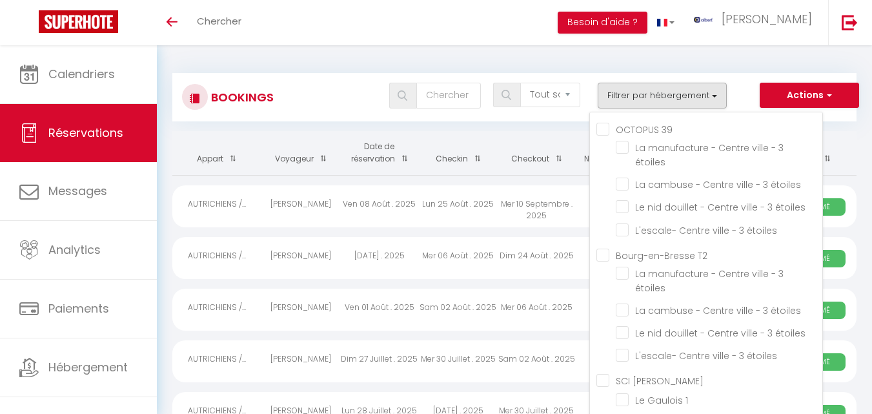
select select "not_cancelled"
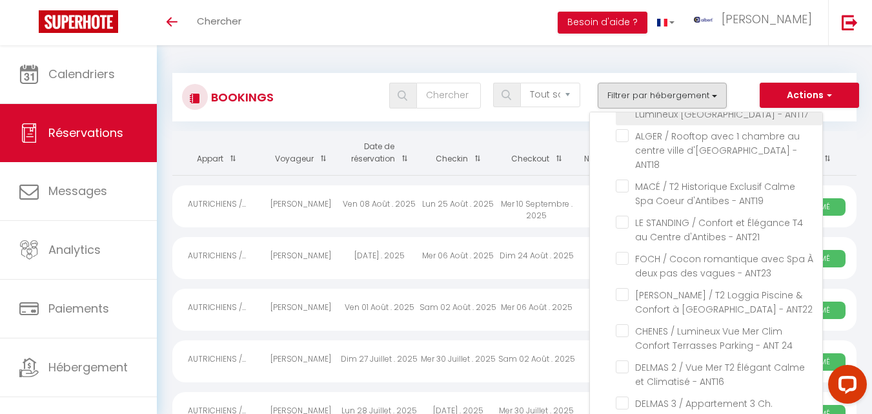
click at [625, 106] on input "AUTRICHIENS / Haut de gamme Lumineux [GEOGRAPHIC_DATA] - ANT17" at bounding box center [719, 99] width 207 height 13
checkbox input "false"
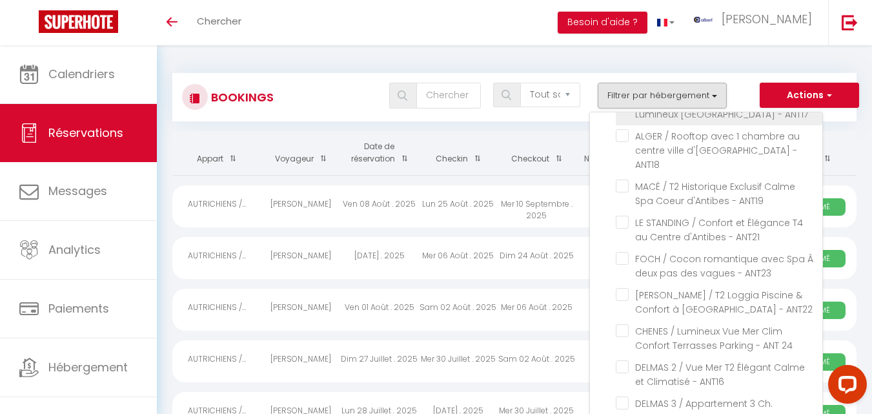
checkbox input "false"
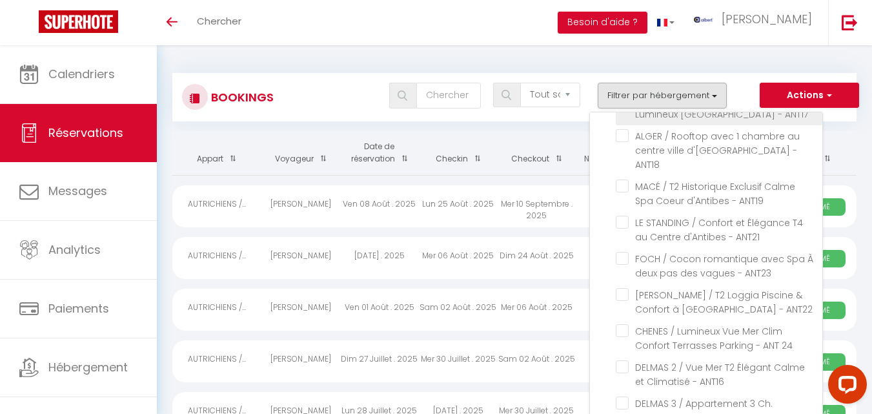
checkbox input "false"
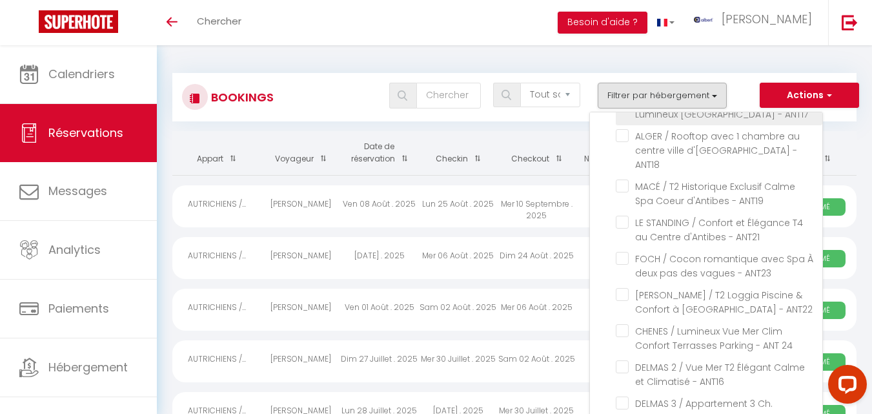
checkbox input "false"
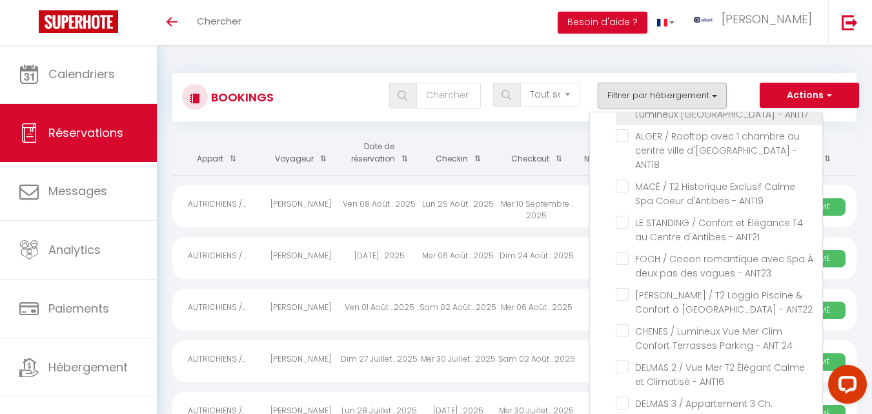
checkbox input "false"
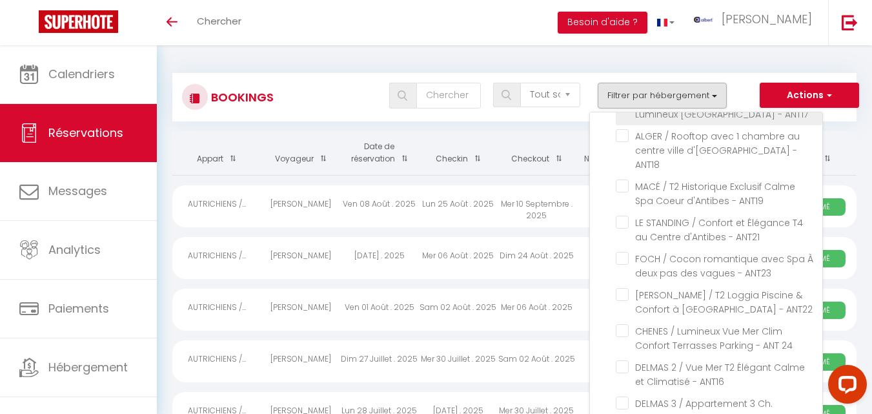
checkbox input "false"
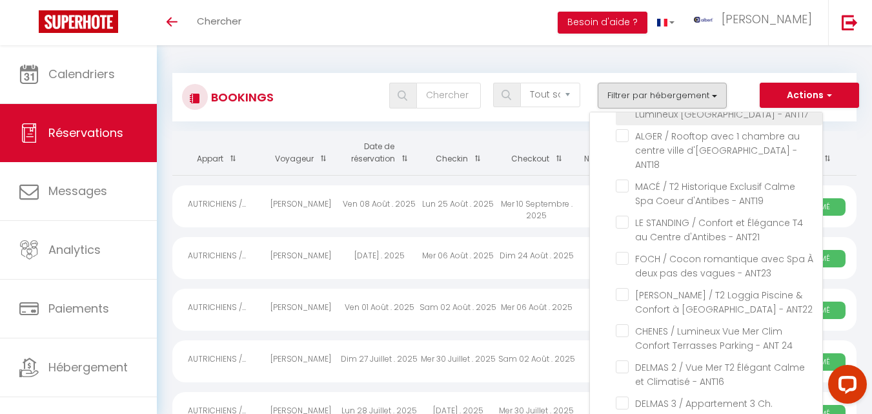
checkbox input "false"
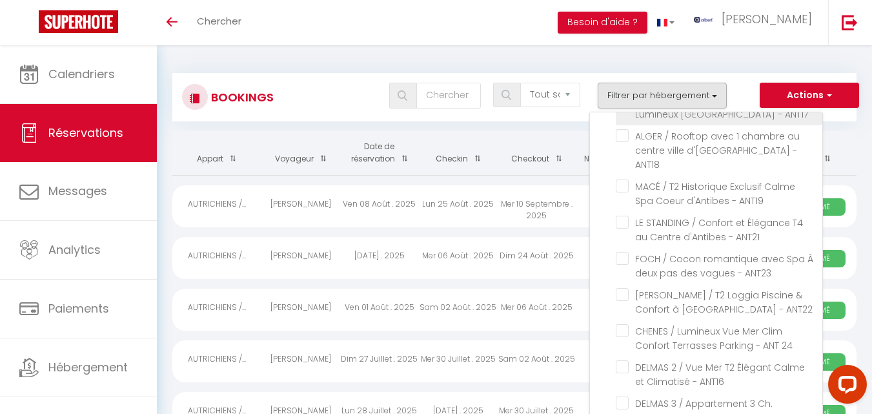
checkbox input "false"
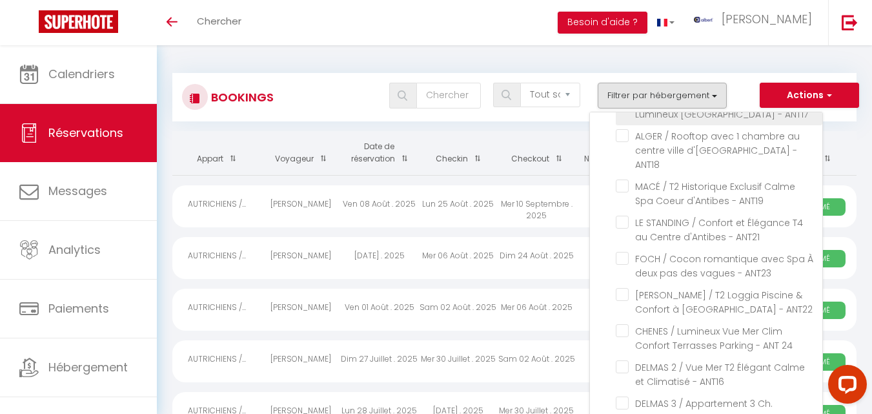
checkbox input "false"
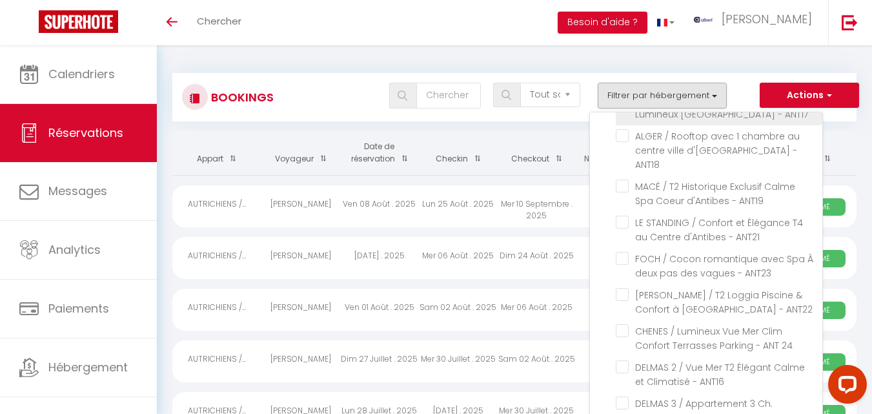
checkbox input "false"
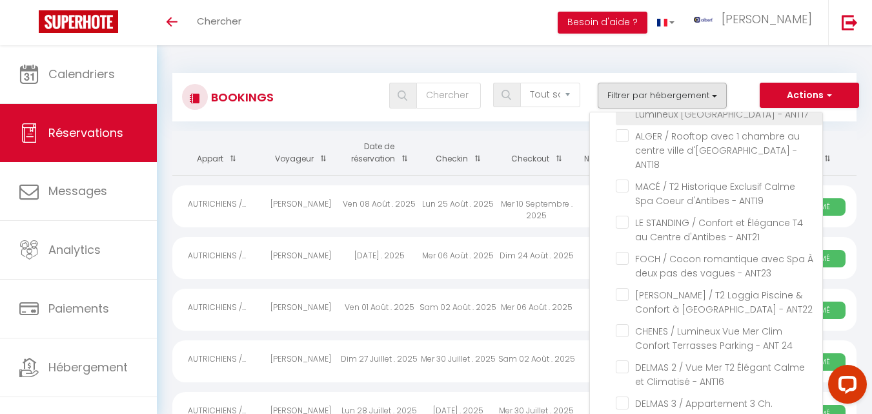
checkbox input "false"
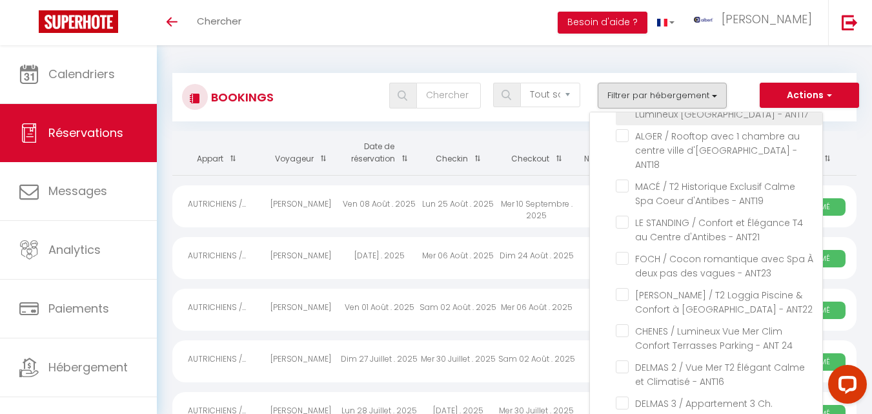
checkbox input "false"
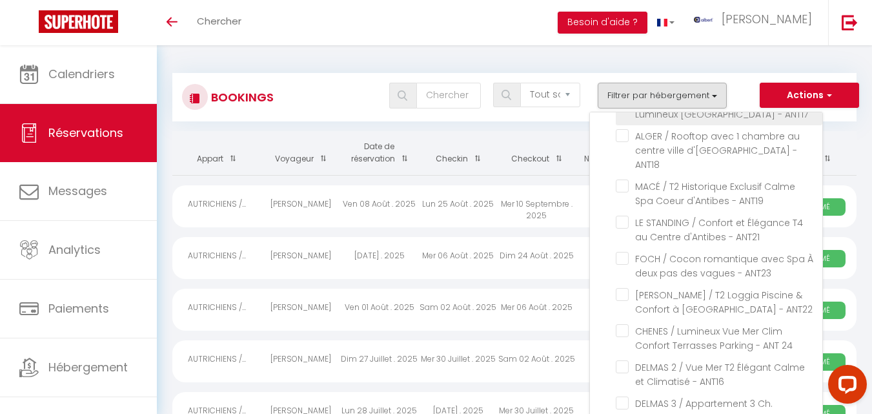
checkbox input "false"
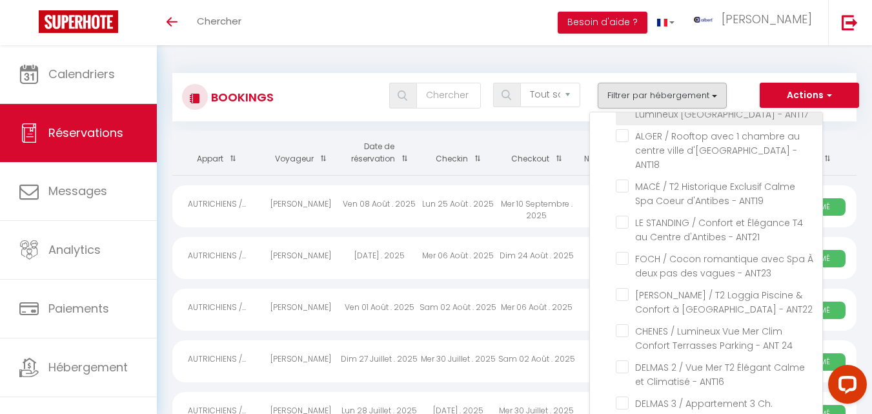
checkbox input "false"
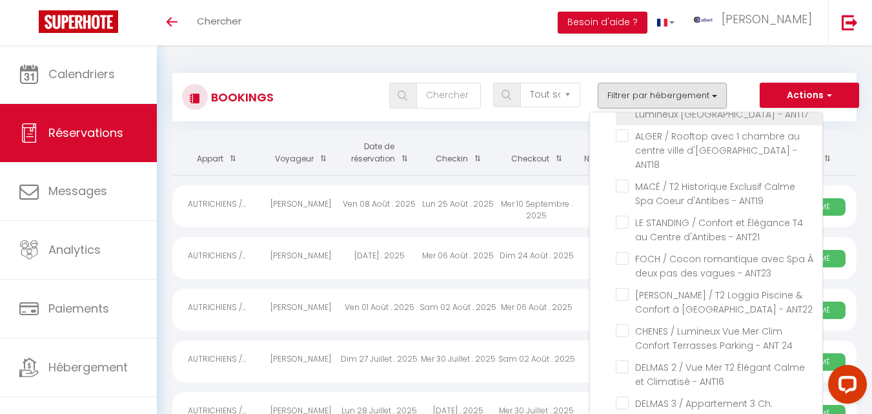
checkbox input "false"
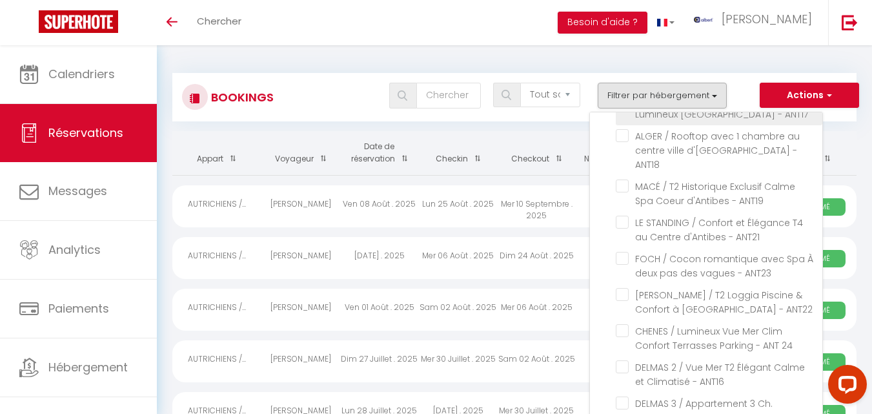
checkbox input "false"
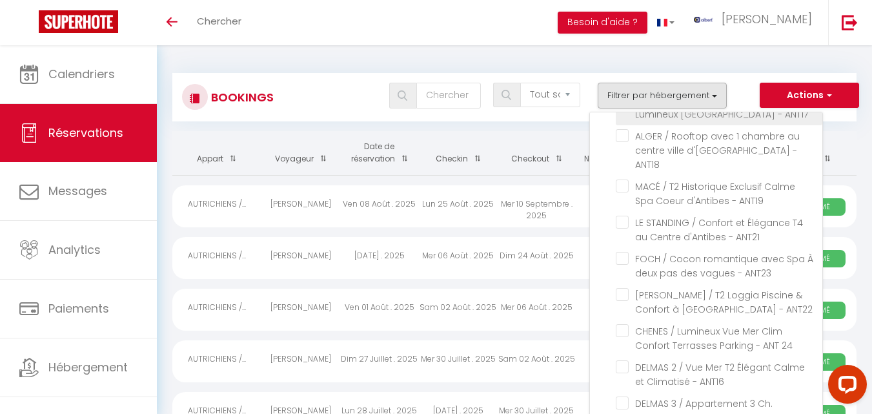
checkbox input "false"
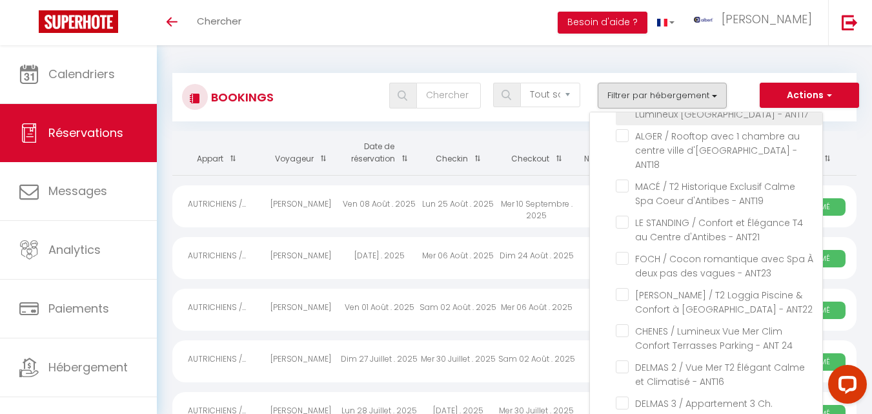
checkbox input "false"
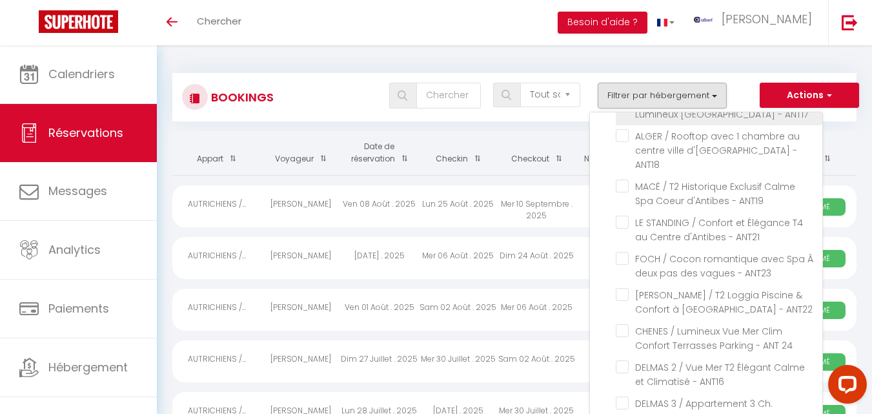
checkbox input "false"
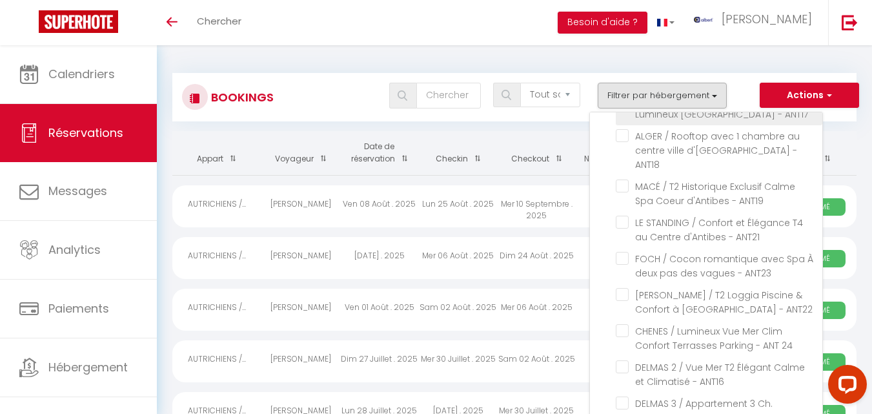
checkbox input "false"
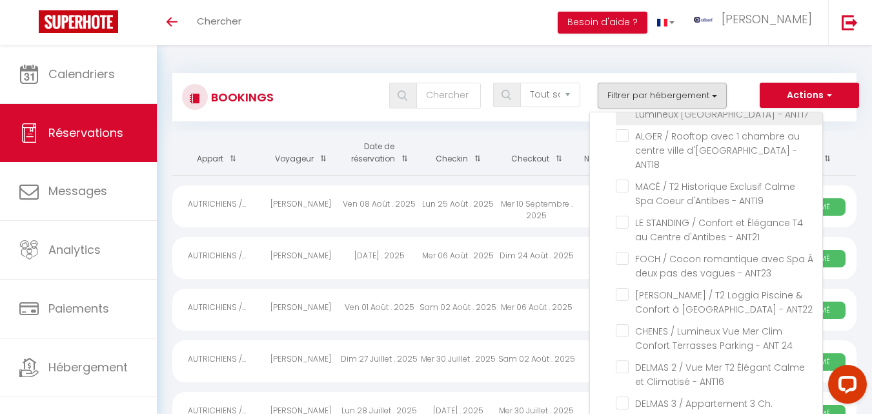
checkbox input "false"
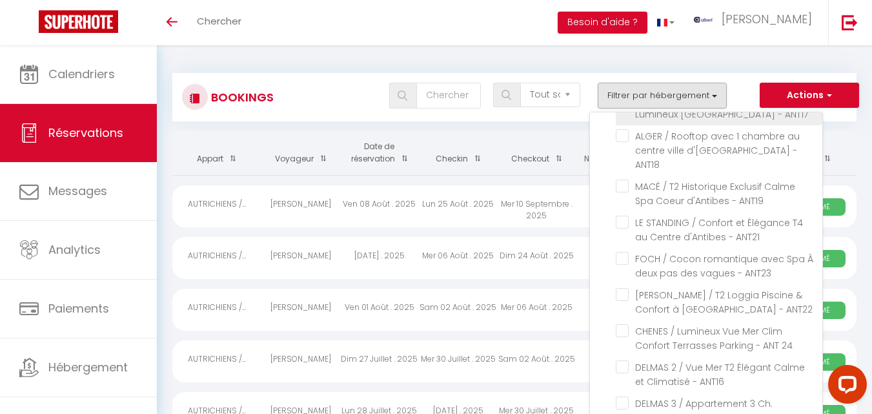
checkbox input "false"
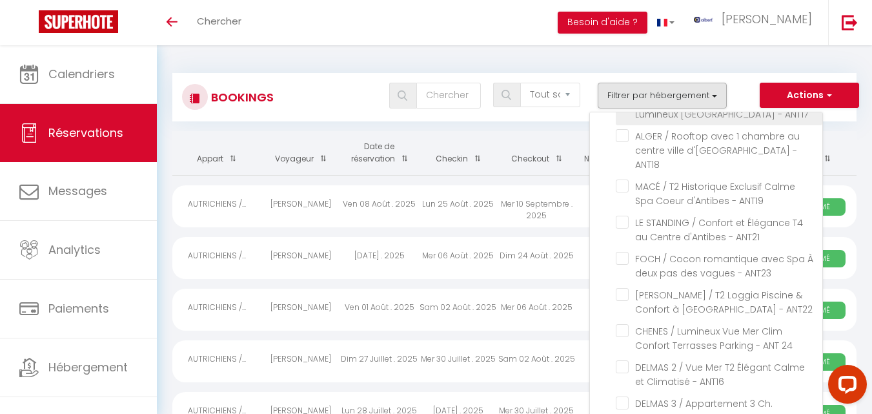
checkbox input "false"
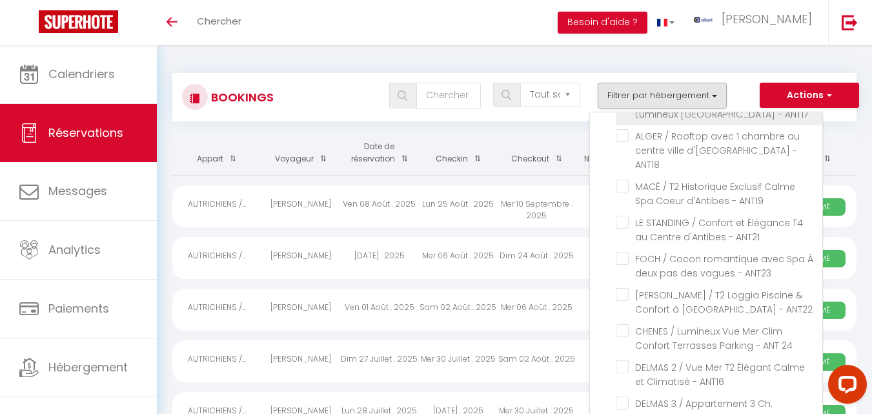
checkbox input "false"
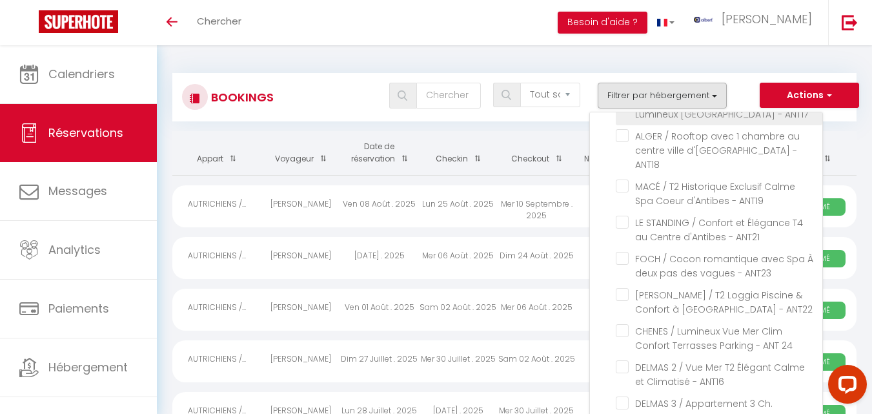
checkbox input "false"
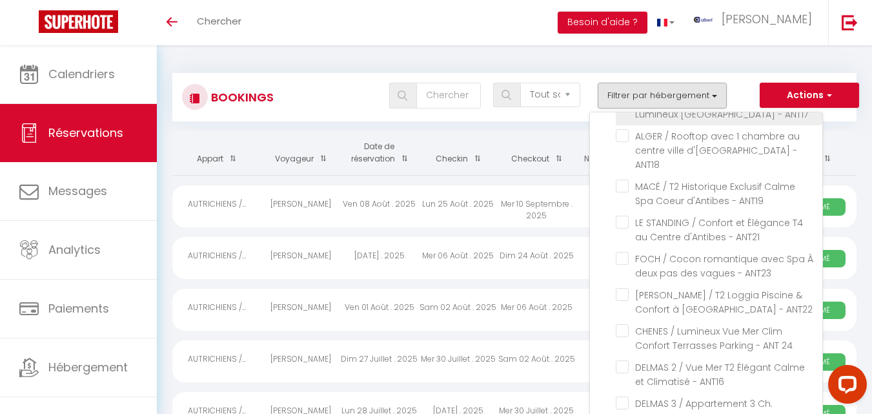
checkbox input "false"
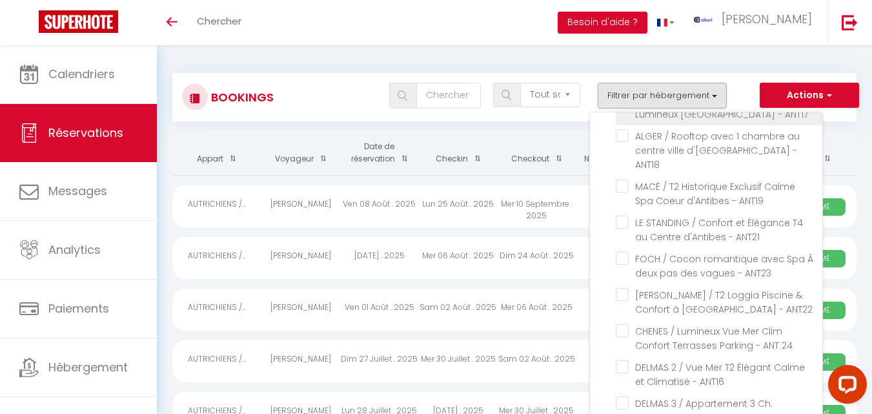
checkbox input "false"
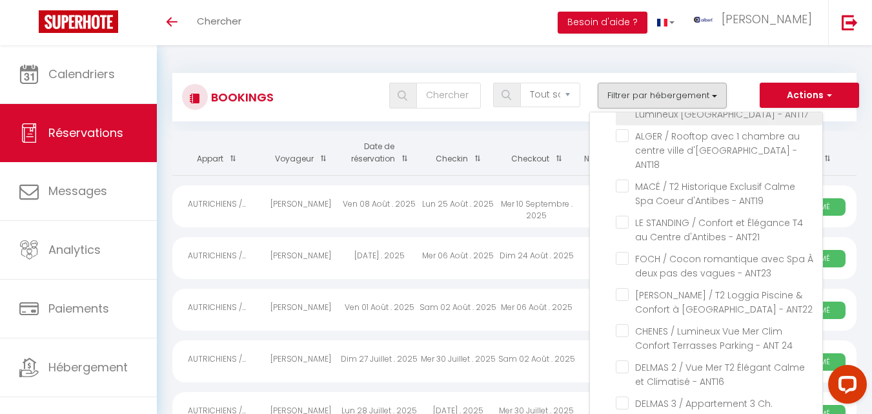
checkbox input "false"
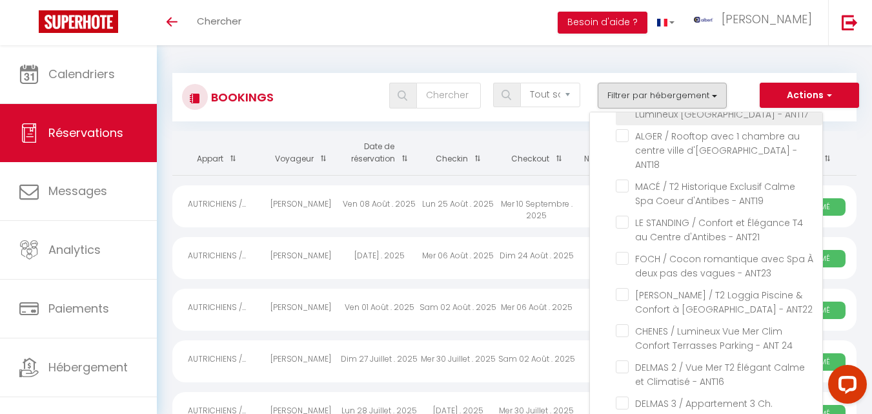
checkbox input "false"
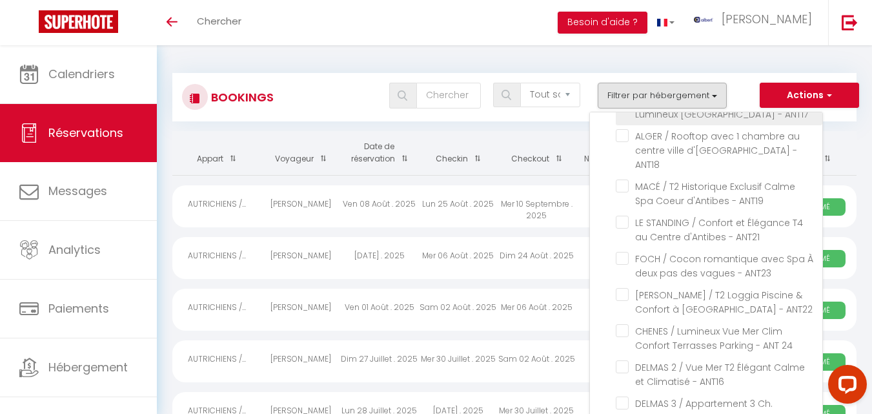
checkbox input "false"
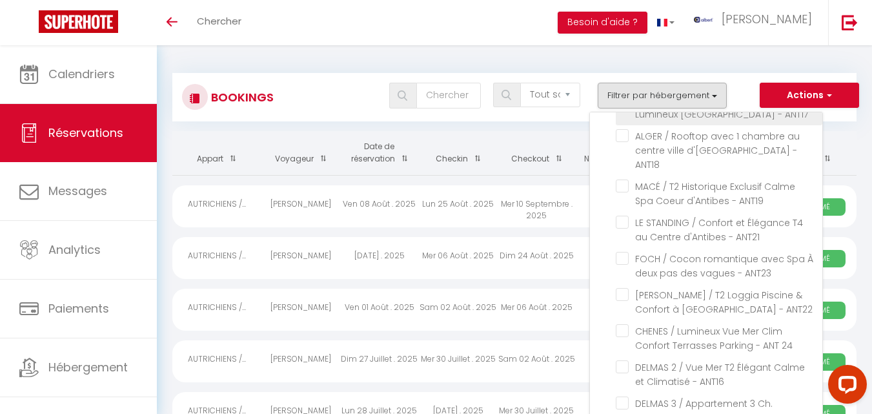
checkbox input "false"
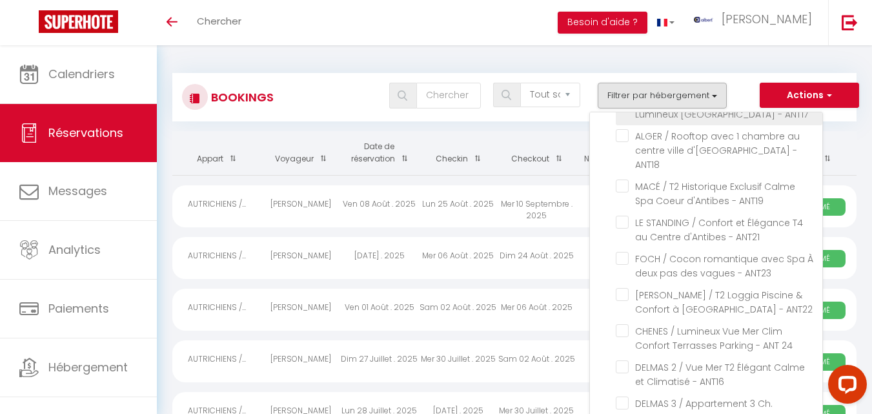
checkbox input "false"
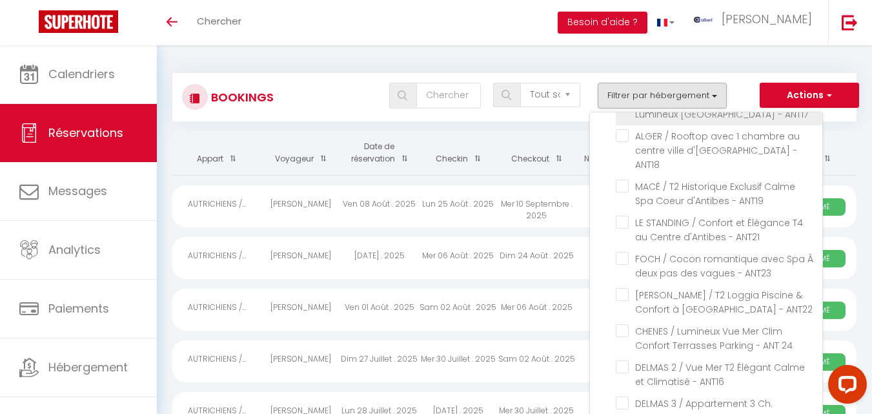
checkbox input "false"
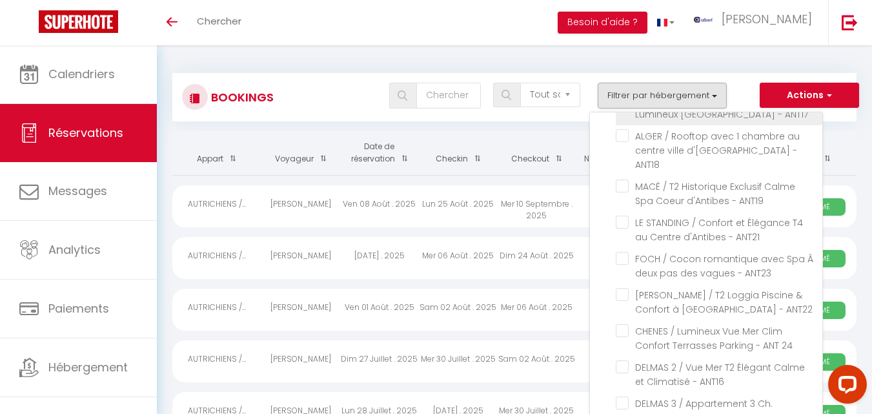
checkbox input "false"
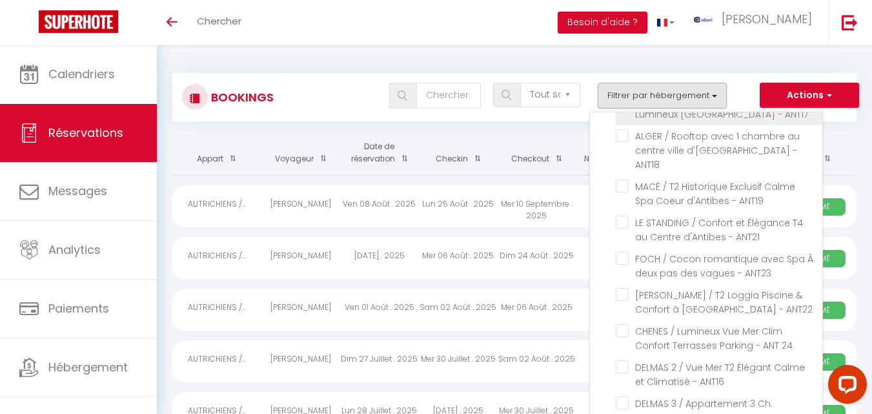
checkbox input "false"
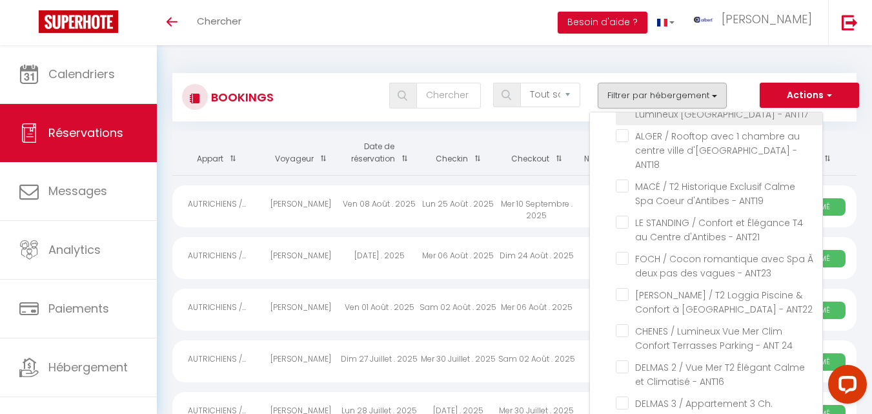
checkbox input "false"
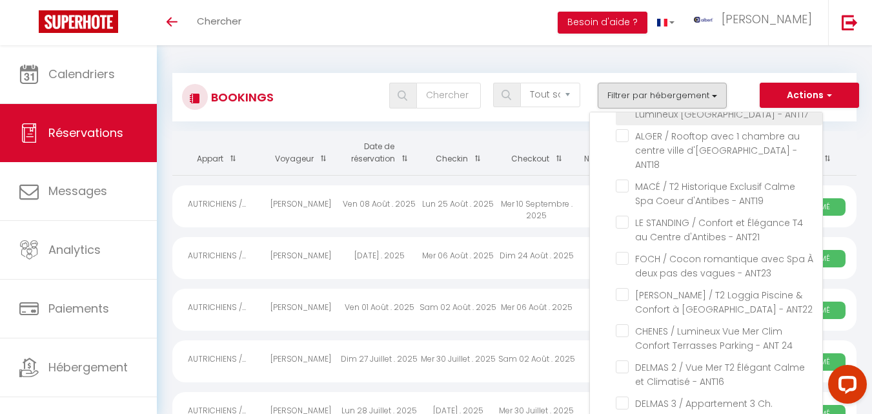
checkbox input "false"
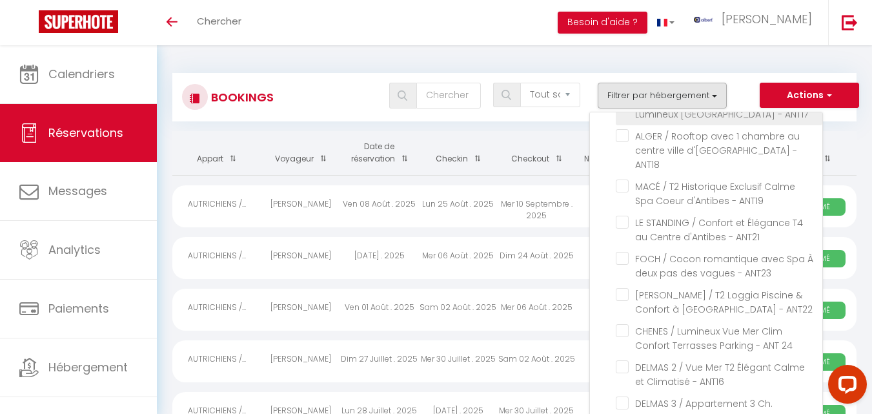
checkbox input "false"
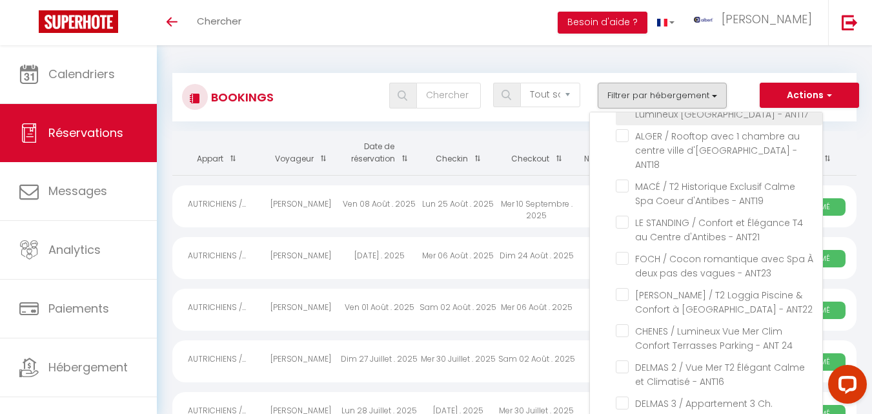
checkbox input "false"
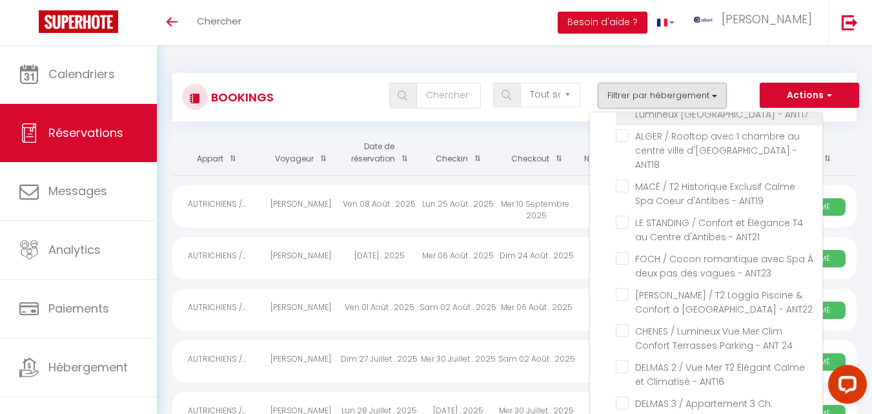
checkbox input "false"
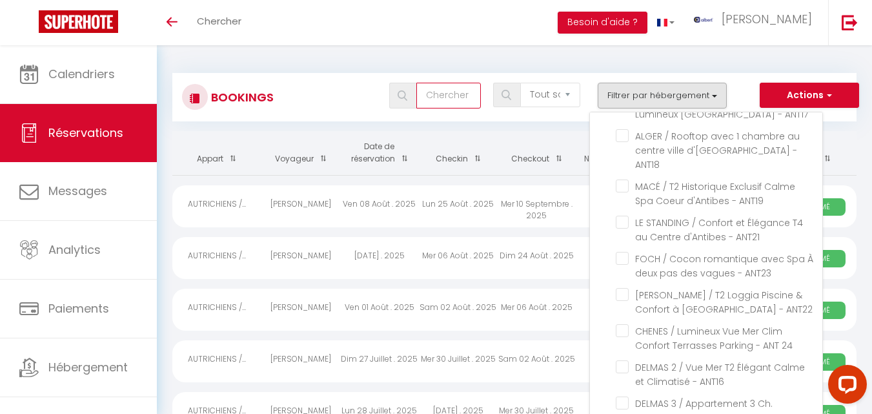
click at [449, 89] on input "text" at bounding box center [448, 96] width 65 height 26
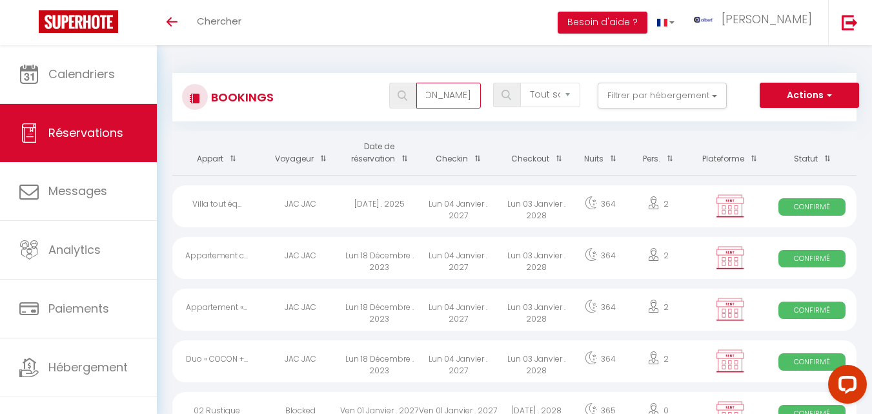
scroll to position [0, 34]
click at [401, 99] on img at bounding box center [403, 95] width 10 height 10
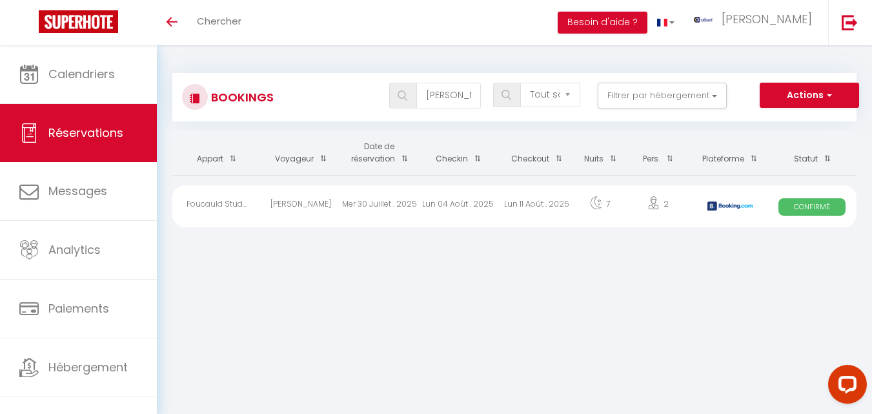
click at [484, 207] on div "Lun 04 Août . 2025" at bounding box center [458, 206] width 79 height 42
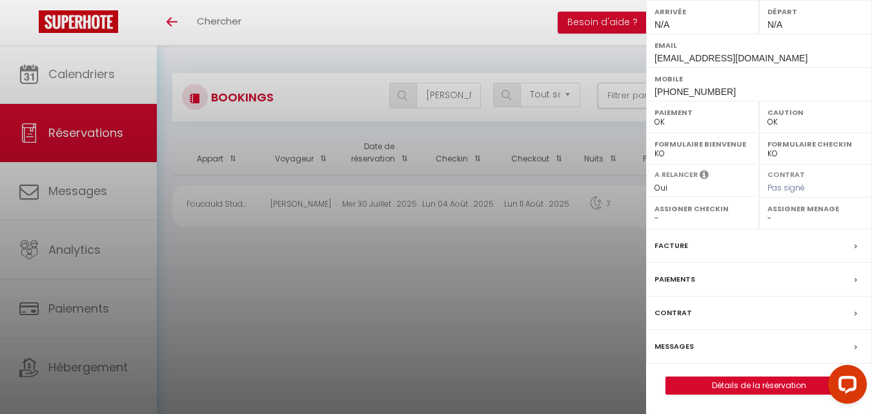
scroll to position [228, 0]
click at [679, 347] on label "Messages" at bounding box center [674, 347] width 39 height 14
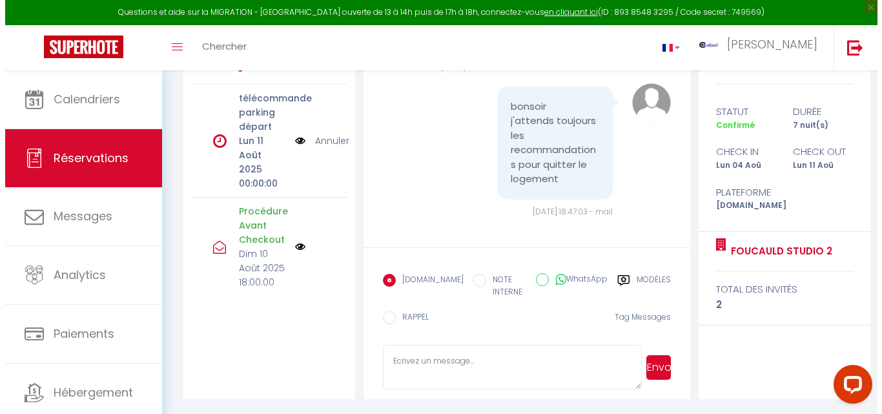
scroll to position [196, 0]
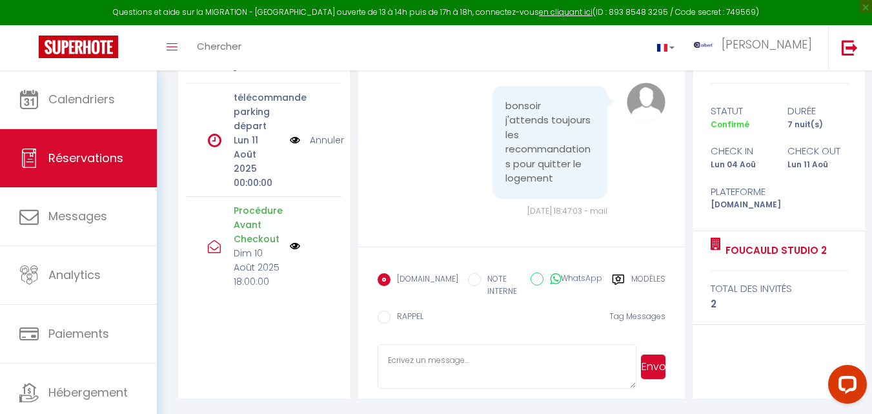
click at [290, 251] on img at bounding box center [295, 246] width 10 height 10
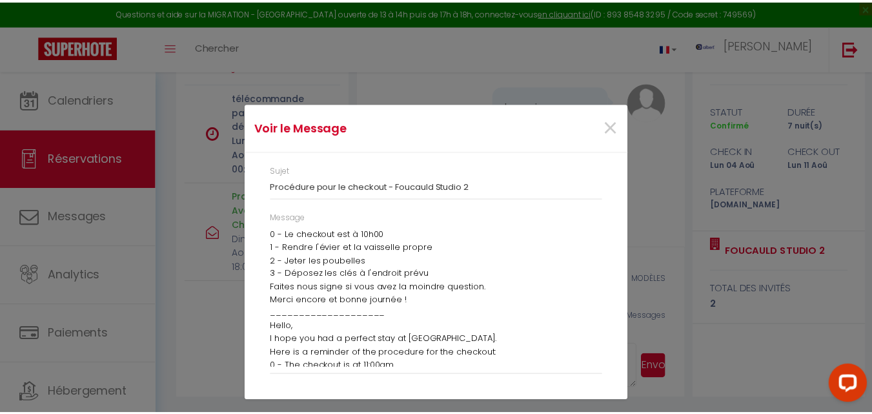
scroll to position [0, 0]
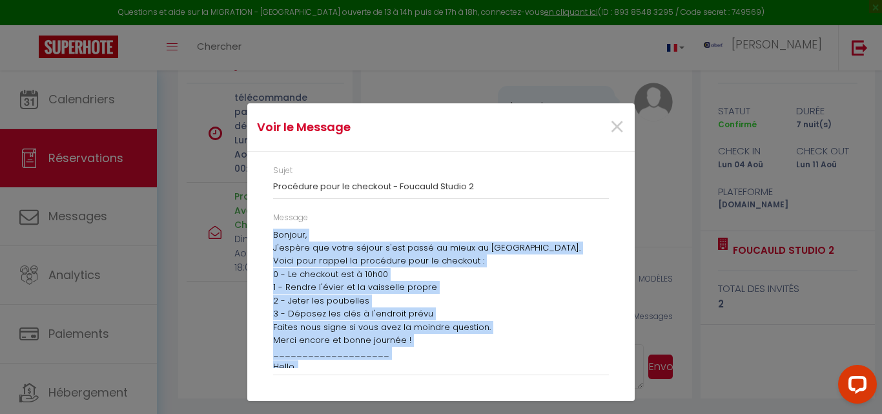
drag, startPoint x: 436, startPoint y: 363, endPoint x: 268, endPoint y: 235, distance: 211.9
click at [268, 235] on div "Message Bonjour, J'espère que votre séjour s'est passé au mieux au [GEOGRAPHIC_…" at bounding box center [441, 300] width 353 height 176
copy div "Loremip, D'sitame con adipi elitse d'eiu tempo in utlab et Dolorema Aliqua 4. E…"
click at [620, 123] on span "×" at bounding box center [617, 127] width 16 height 39
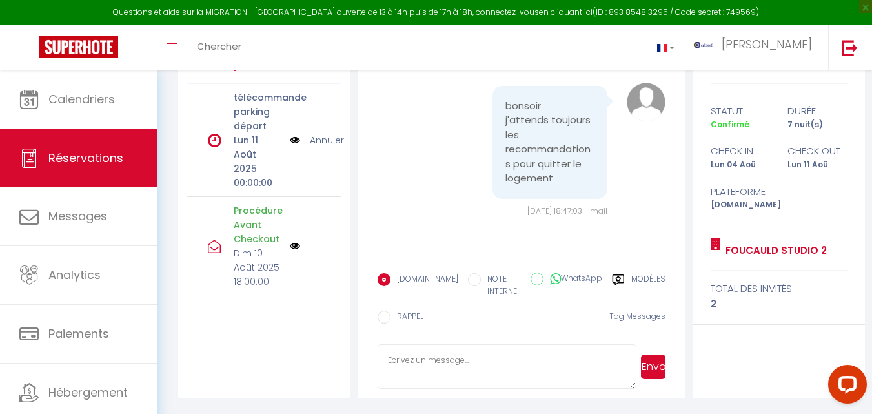
scroll to position [7968, 0]
click at [452, 374] on textarea at bounding box center [507, 366] width 259 height 45
paste textarea "Bonjour, J'espère que votre séjour s'est passé au mieux au [GEOGRAPHIC_DATA]. V…"
click at [658, 362] on button "Envoyer" at bounding box center [653, 366] width 25 height 25
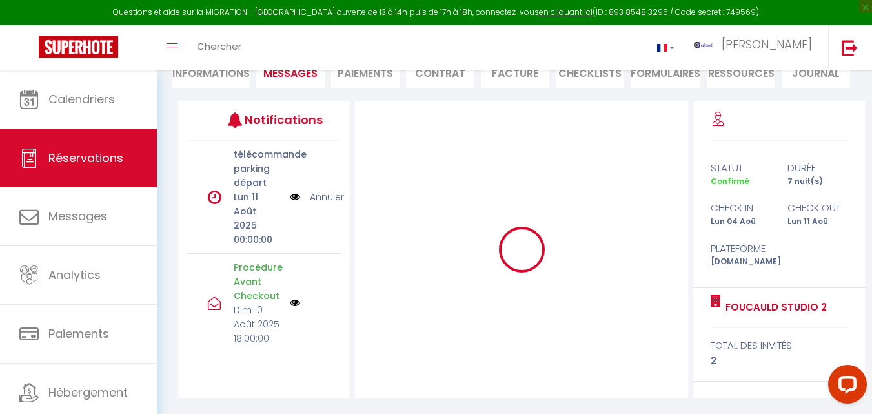
scroll to position [0, 0]
